Goal: Transaction & Acquisition: Purchase product/service

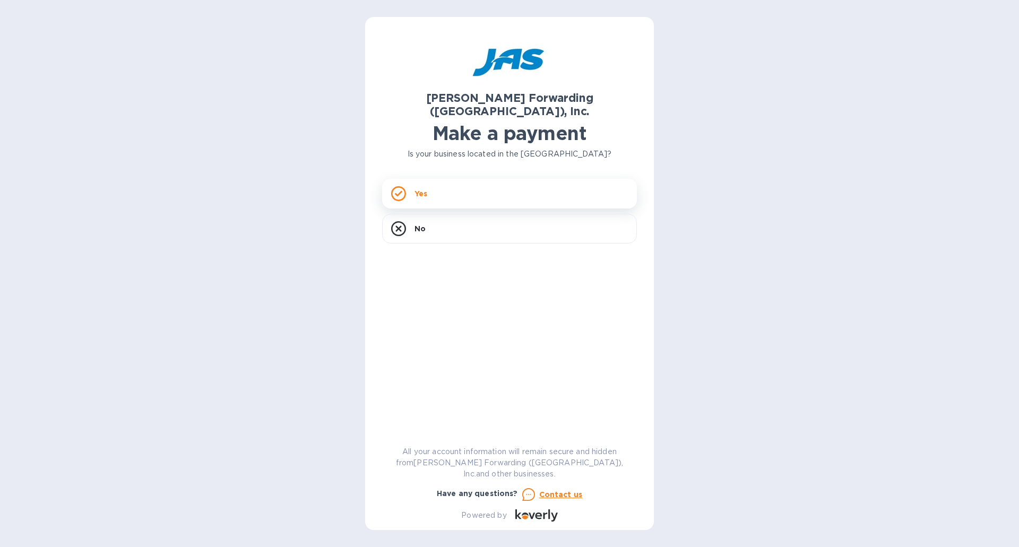
click at [426, 188] on div "Yes" at bounding box center [509, 194] width 255 height 30
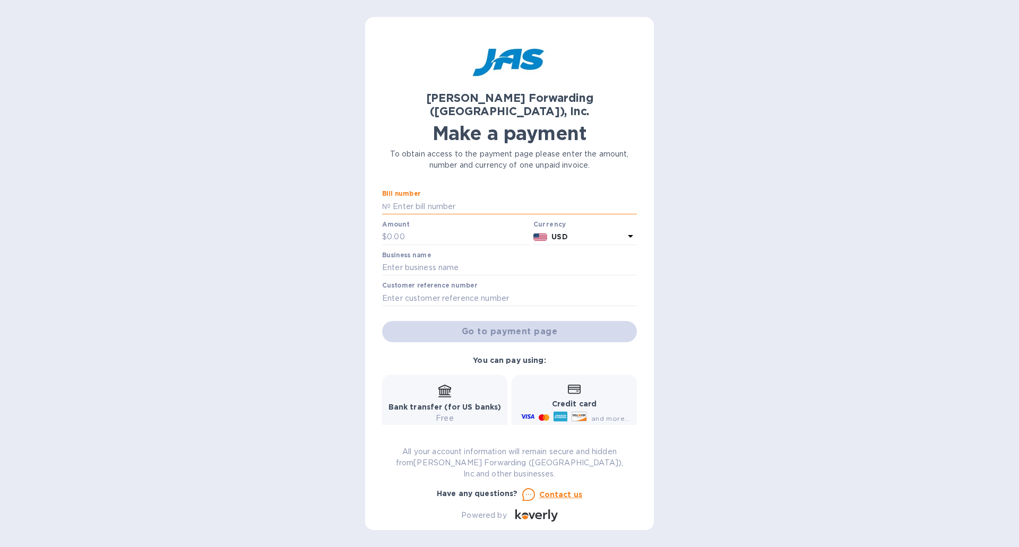
click at [446, 199] on input "text" at bounding box center [514, 207] width 246 height 16
type input "1"
click at [418, 229] on input "text" at bounding box center [458, 237] width 142 height 16
type input "1"
click at [430, 260] on input "text" at bounding box center [509, 268] width 255 height 16
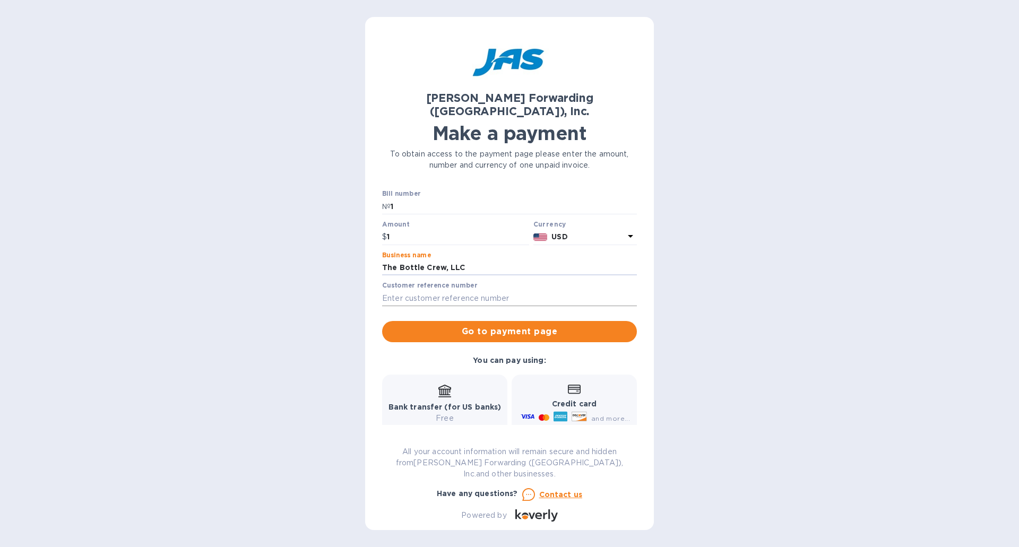
type input "The Bottle Crew, LLC"
click at [450, 290] on input "text" at bounding box center [509, 298] width 255 height 16
type input "1"
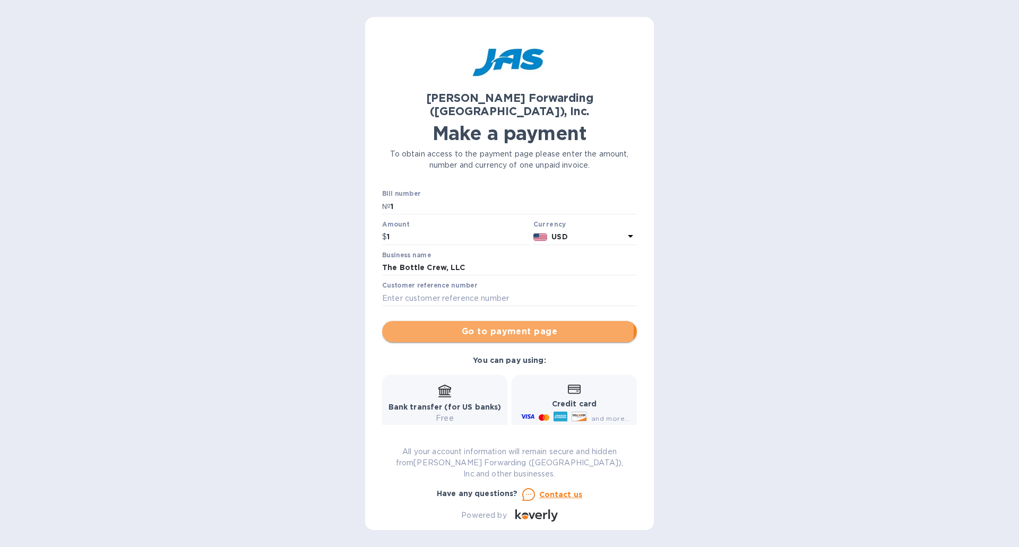
click at [504, 325] on span "Go to payment page" at bounding box center [510, 331] width 238 height 13
